Goal: Check status

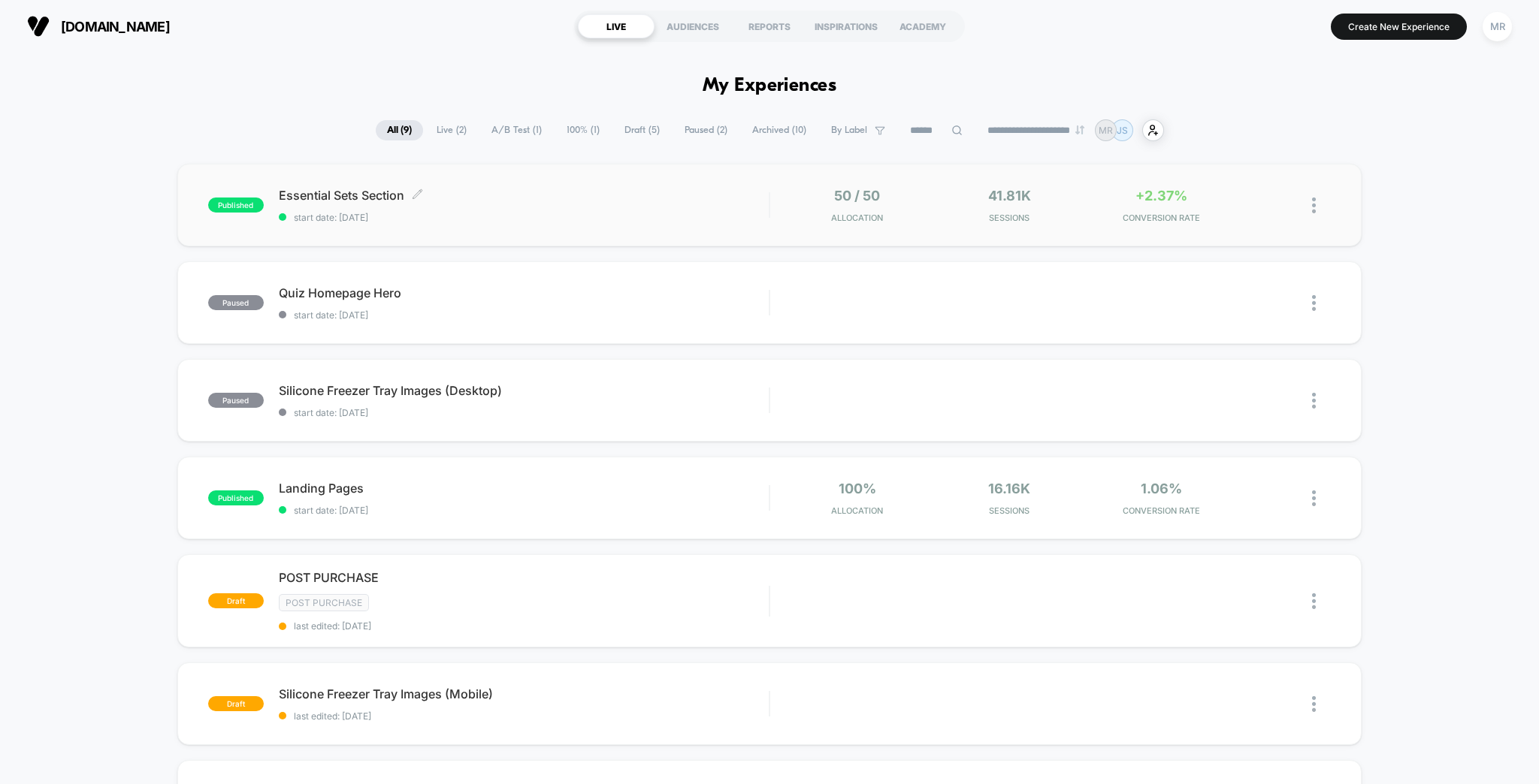
click at [316, 191] on span "Essential Sets Section Click to edit experience details" at bounding box center [524, 195] width 491 height 15
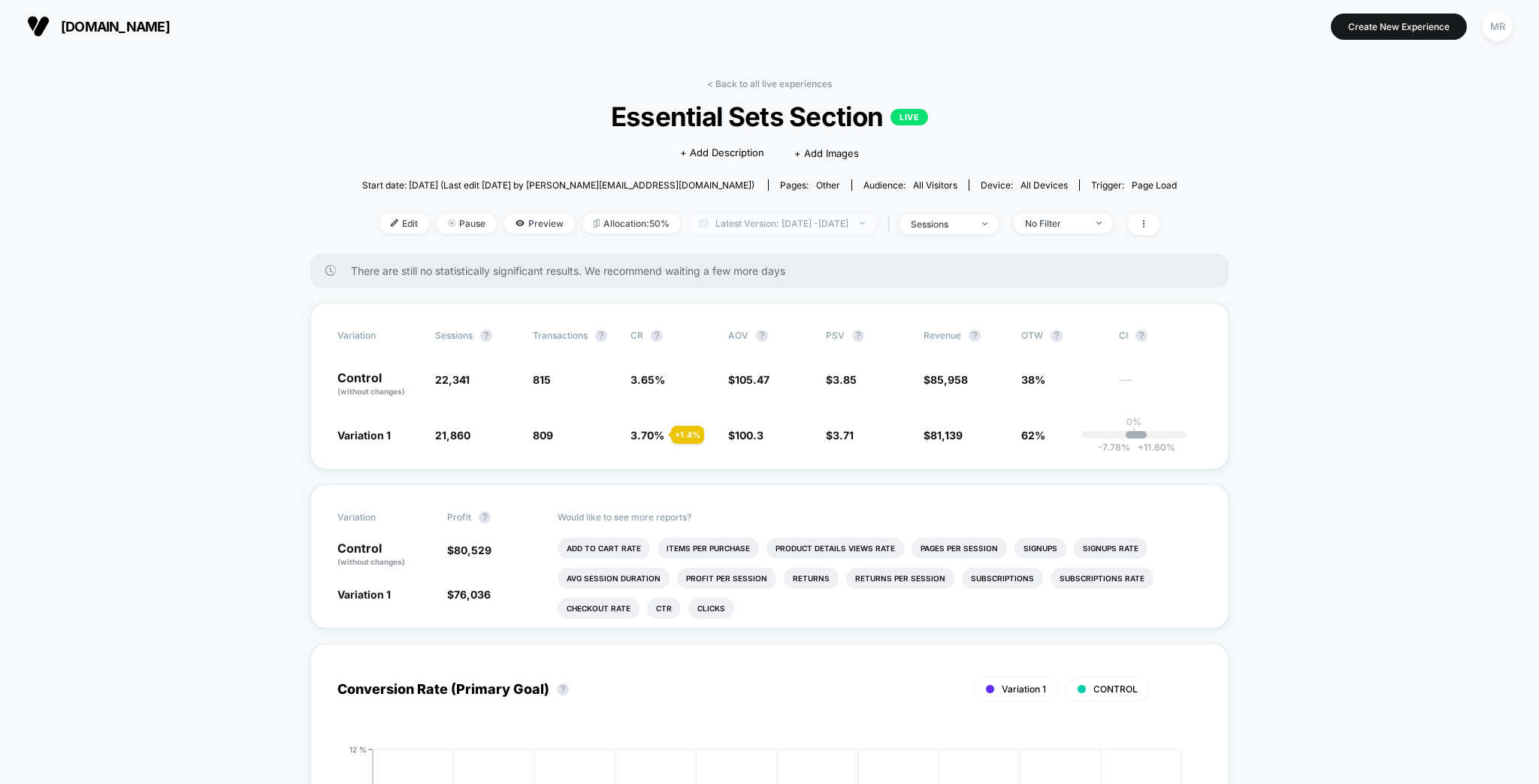
click at [795, 214] on span "Latest Version: [DATE] - [DATE]" at bounding box center [782, 224] width 188 height 21
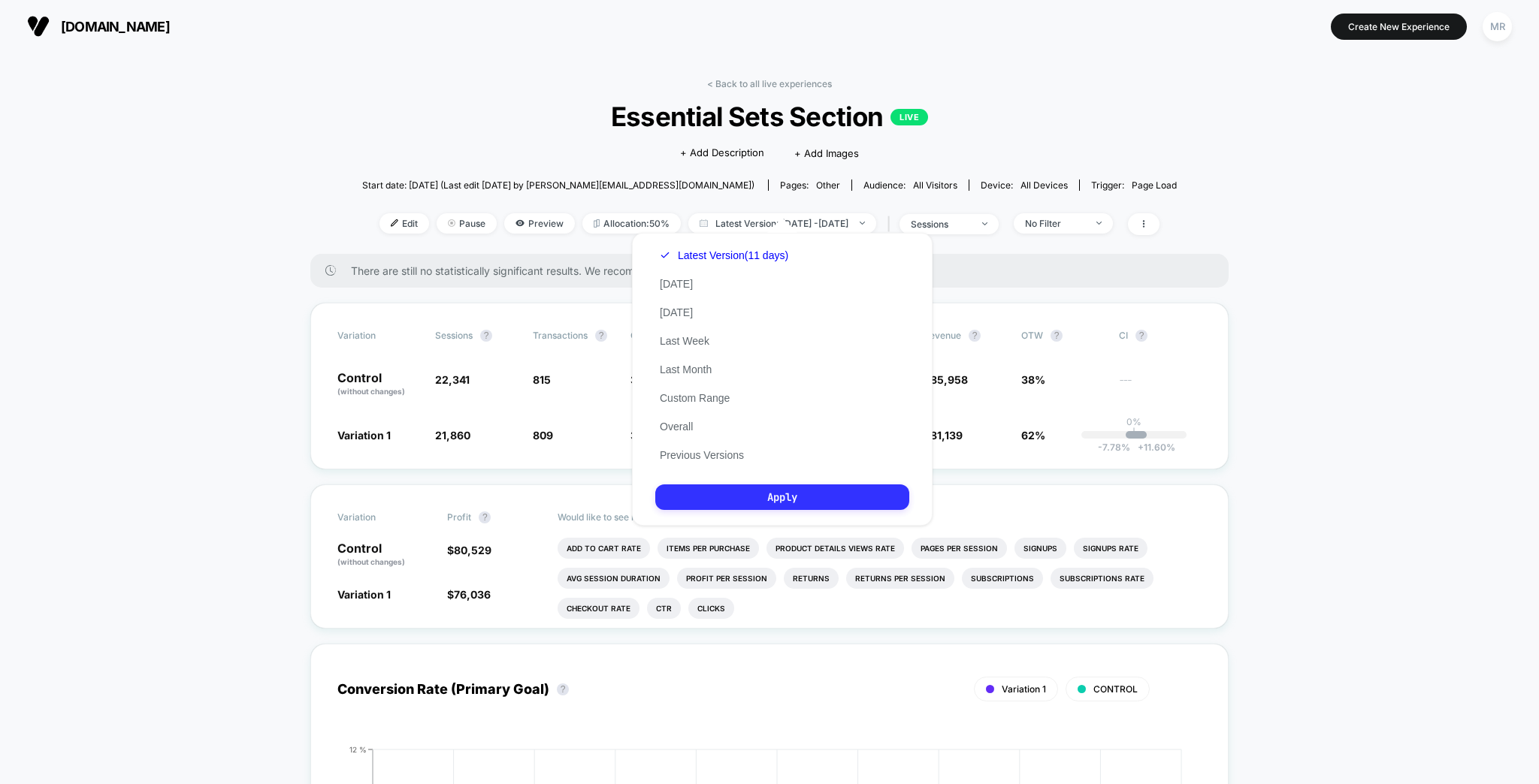
click at [787, 498] on button "Apply" at bounding box center [782, 498] width 254 height 25
